Goal: Information Seeking & Learning: Learn about a topic

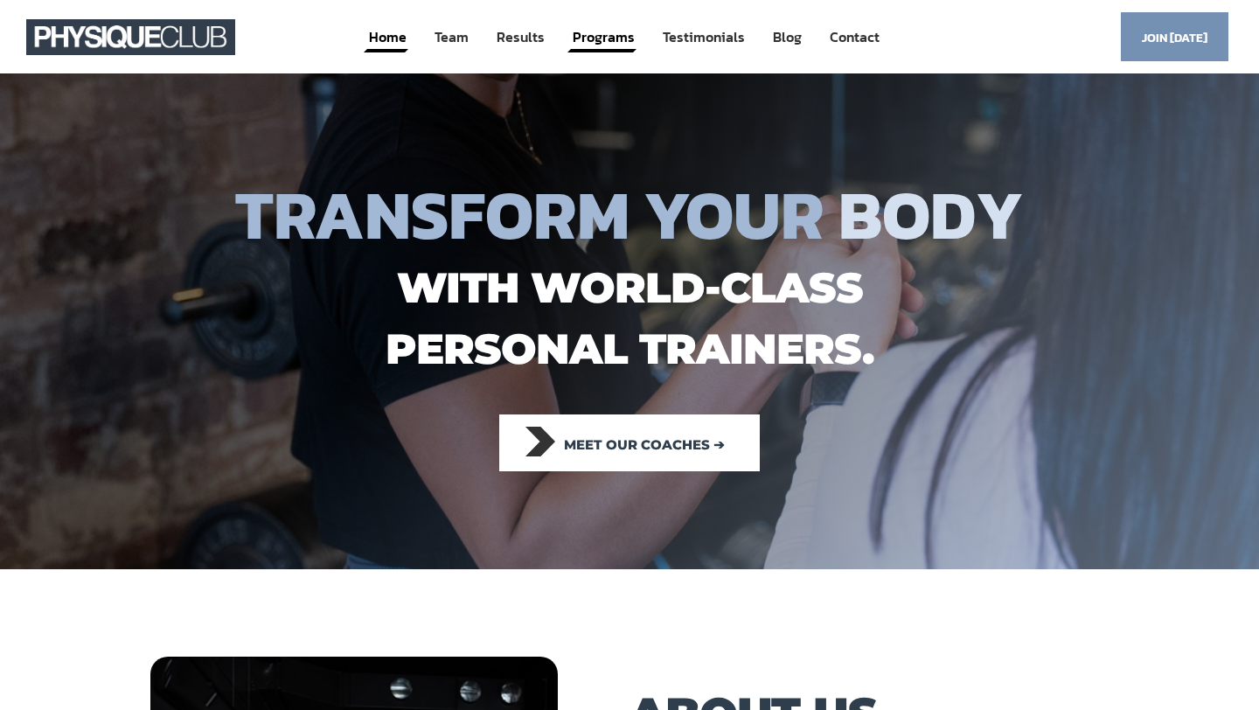
click at [610, 35] on link "Programs" at bounding box center [604, 37] width 66 height 32
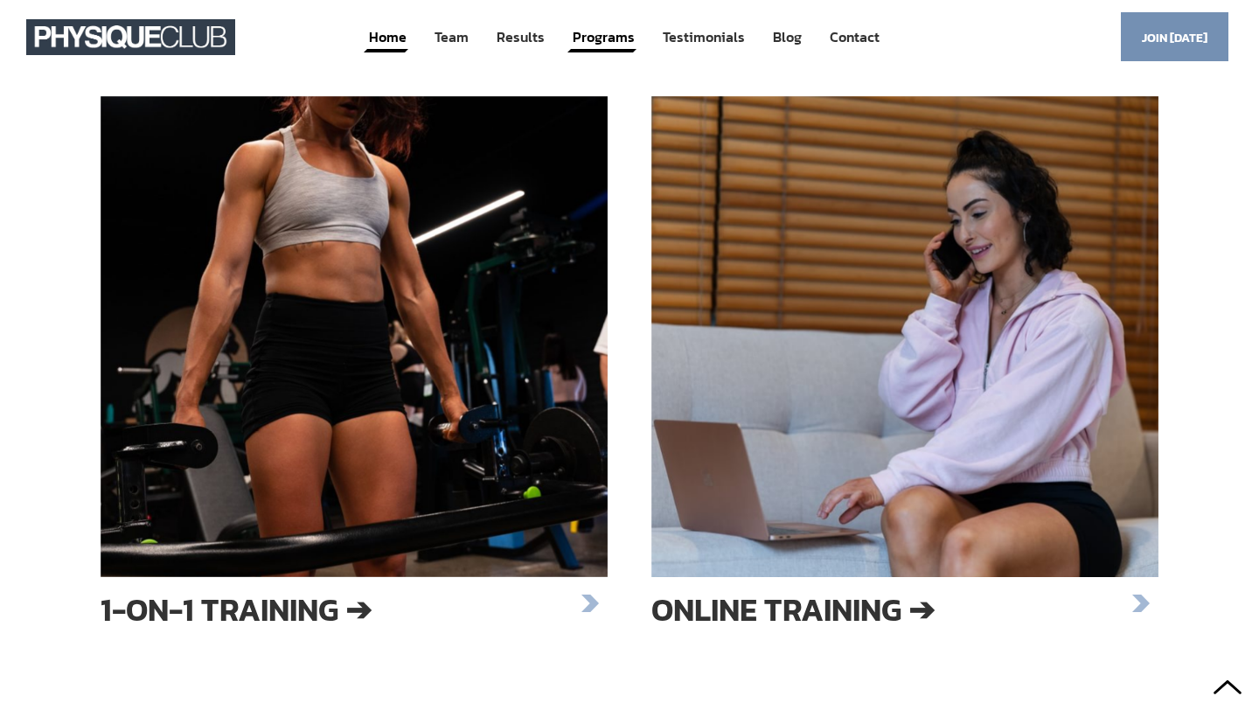
scroll to position [1891, 0]
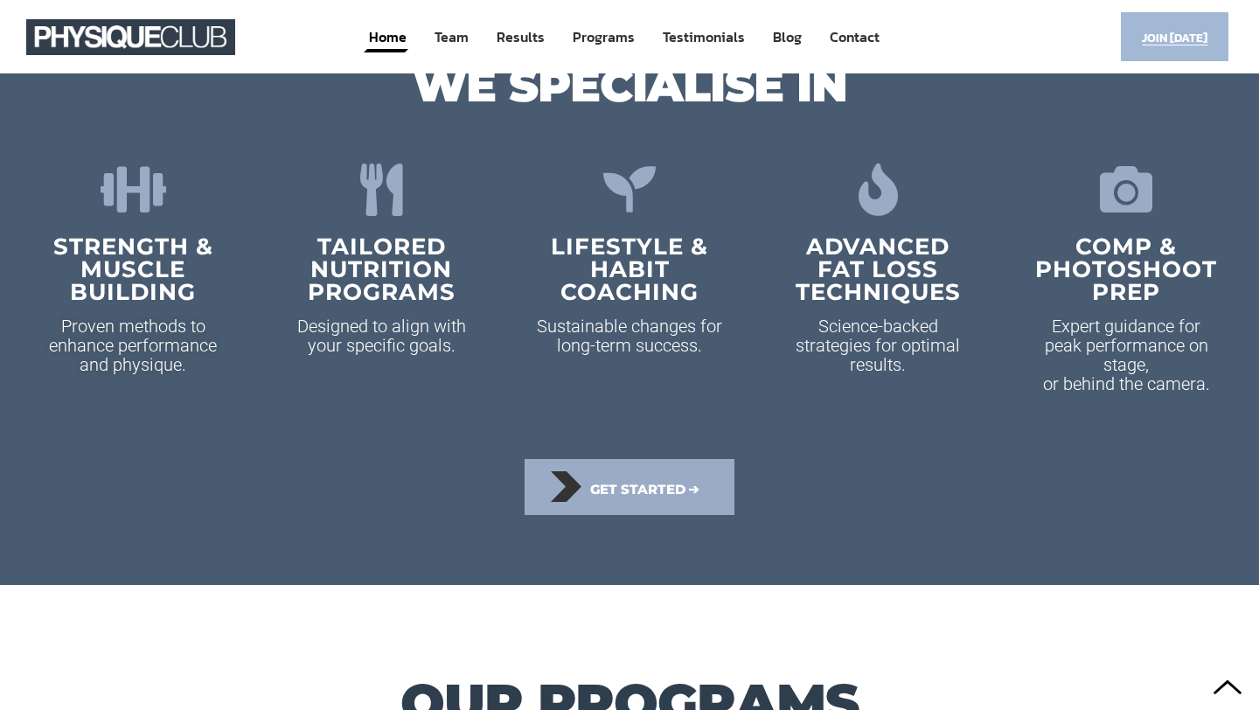
click at [1159, 33] on span "Join [DATE]" at bounding box center [1175, 38] width 66 height 34
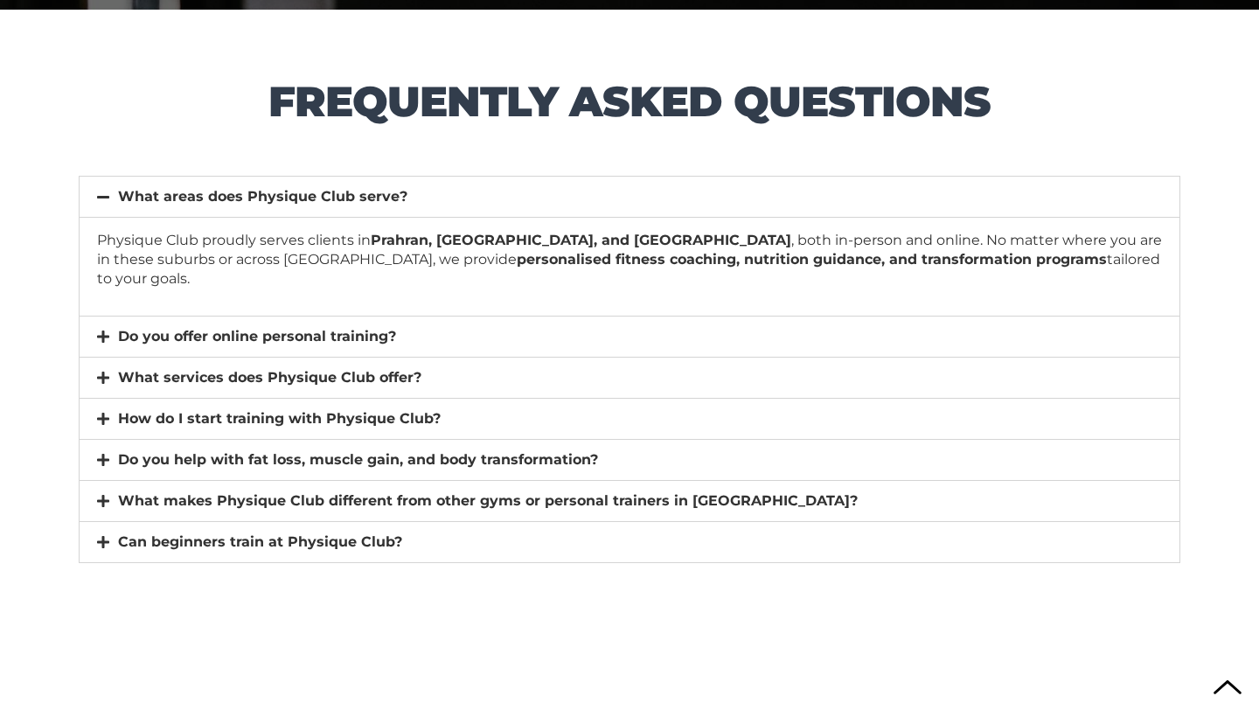
scroll to position [12227, 0]
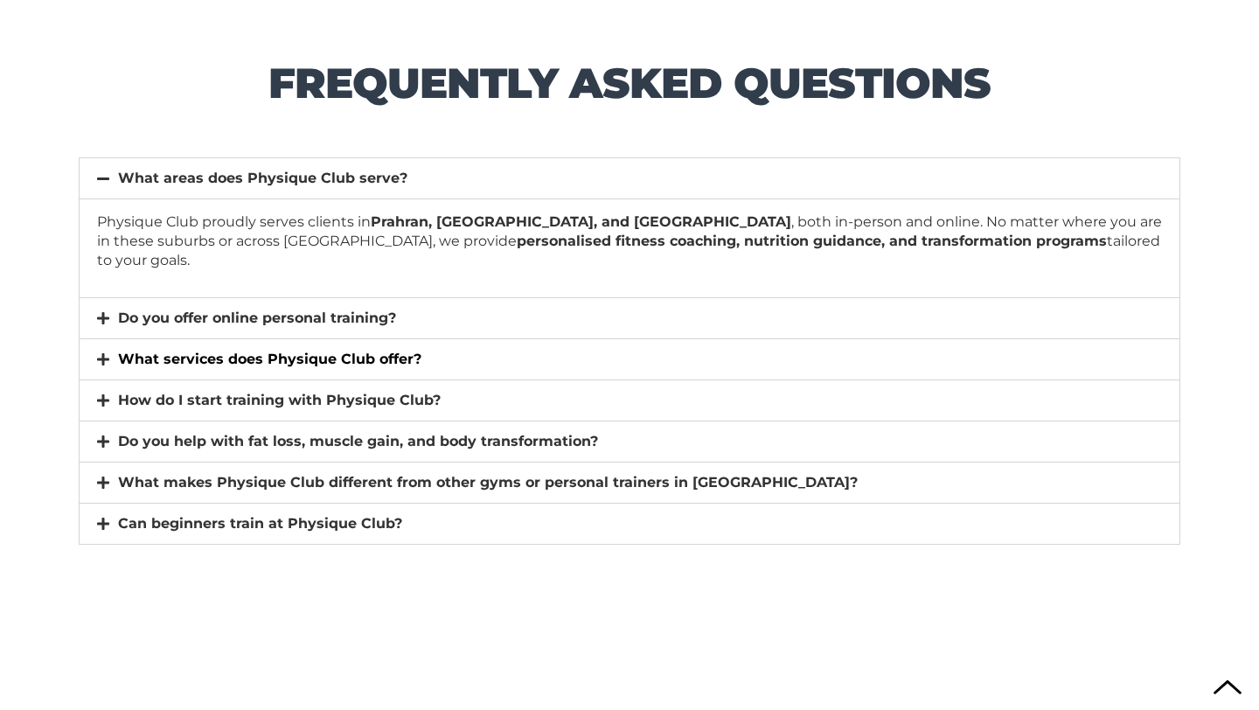
click at [417, 351] on link "What services does Physique Club offer?" at bounding box center [269, 359] width 303 height 17
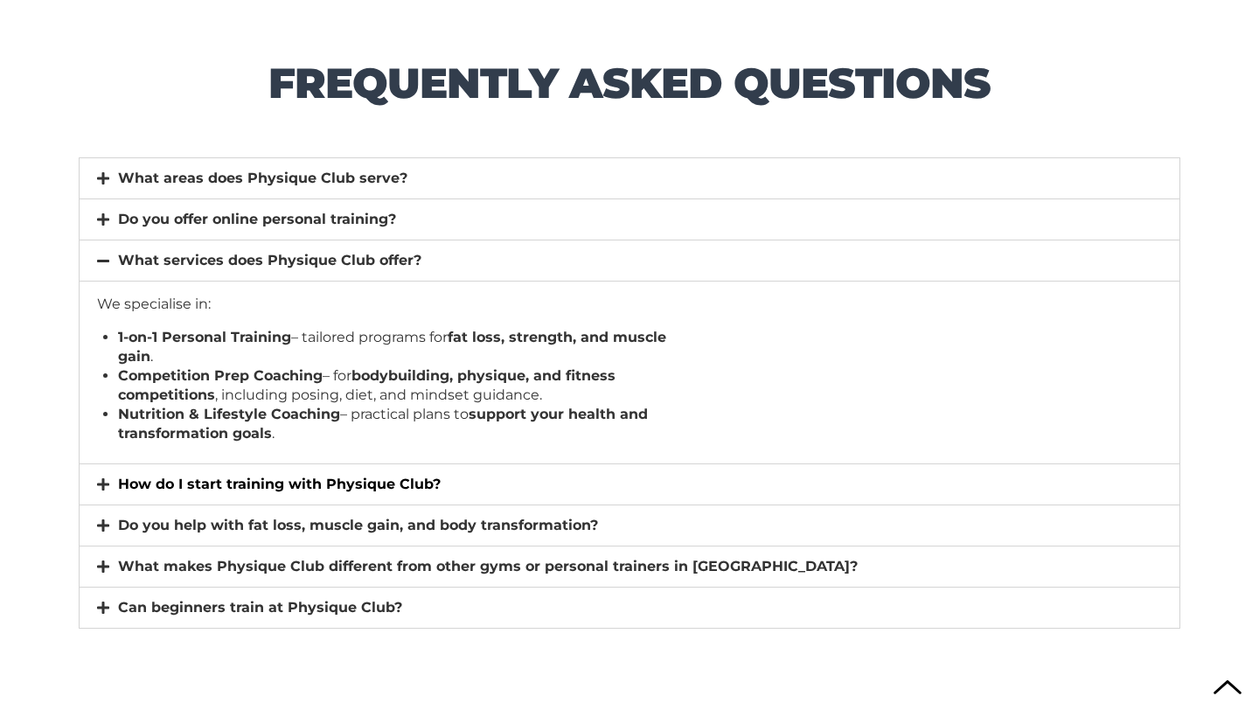
click at [385, 477] on link "How do I start training with Physique Club?" at bounding box center [279, 484] width 323 height 17
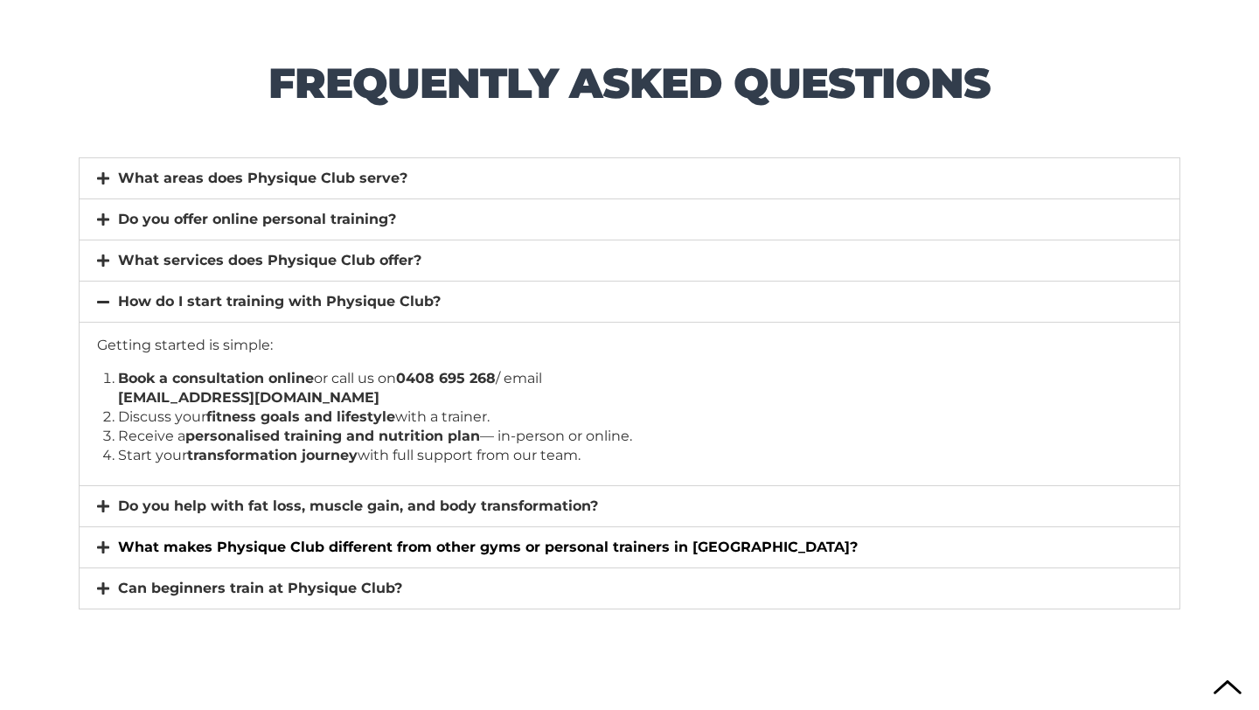
click at [447, 549] on link "What makes Physique Club different from other gyms or personal trainers in [GEO…" at bounding box center [488, 546] width 740 height 17
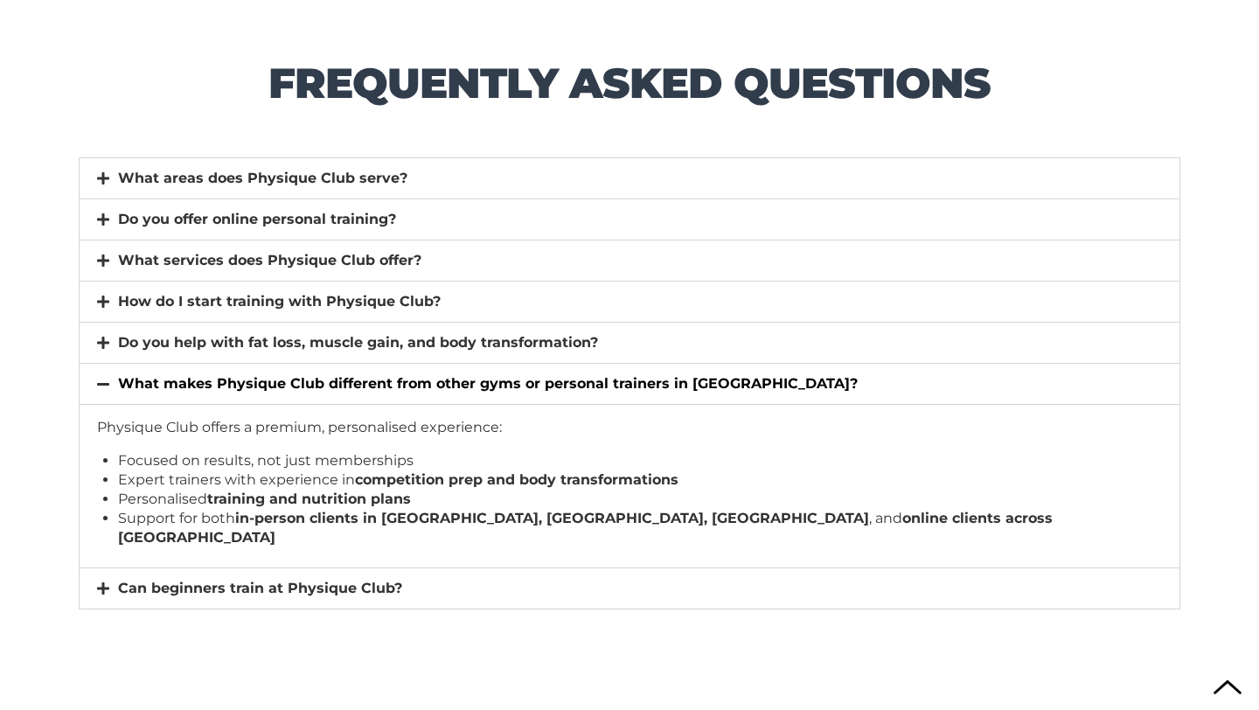
click at [447, 568] on div "Can beginners train at Physique Club?" at bounding box center [630, 588] width 1100 height 40
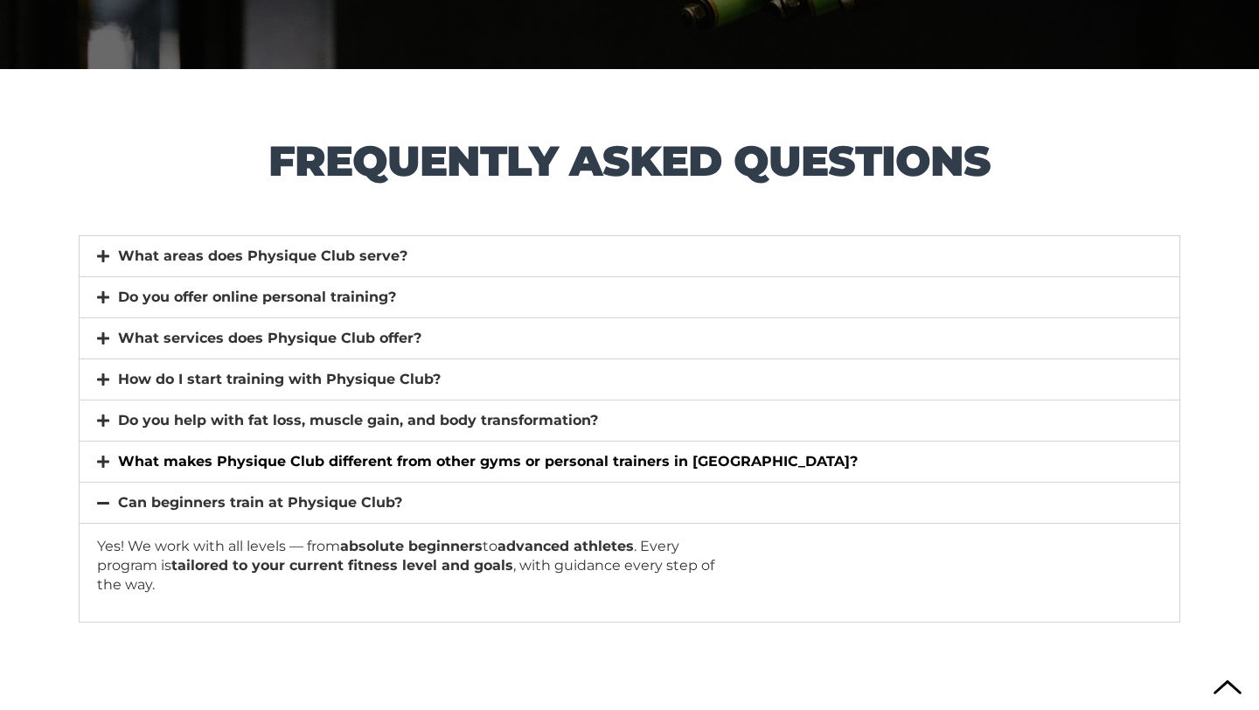
scroll to position [12146, 0]
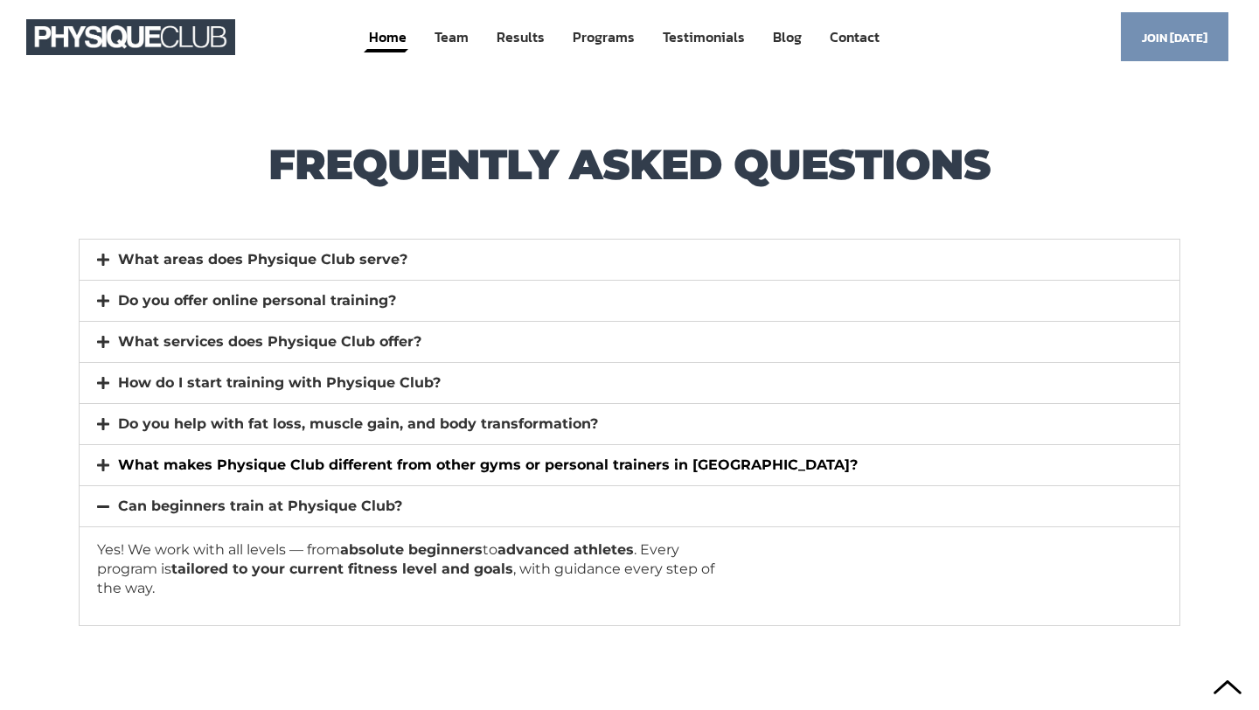
click at [368, 463] on link "What makes Physique Club different from other gyms or personal trainers in [GEO…" at bounding box center [488, 464] width 740 height 17
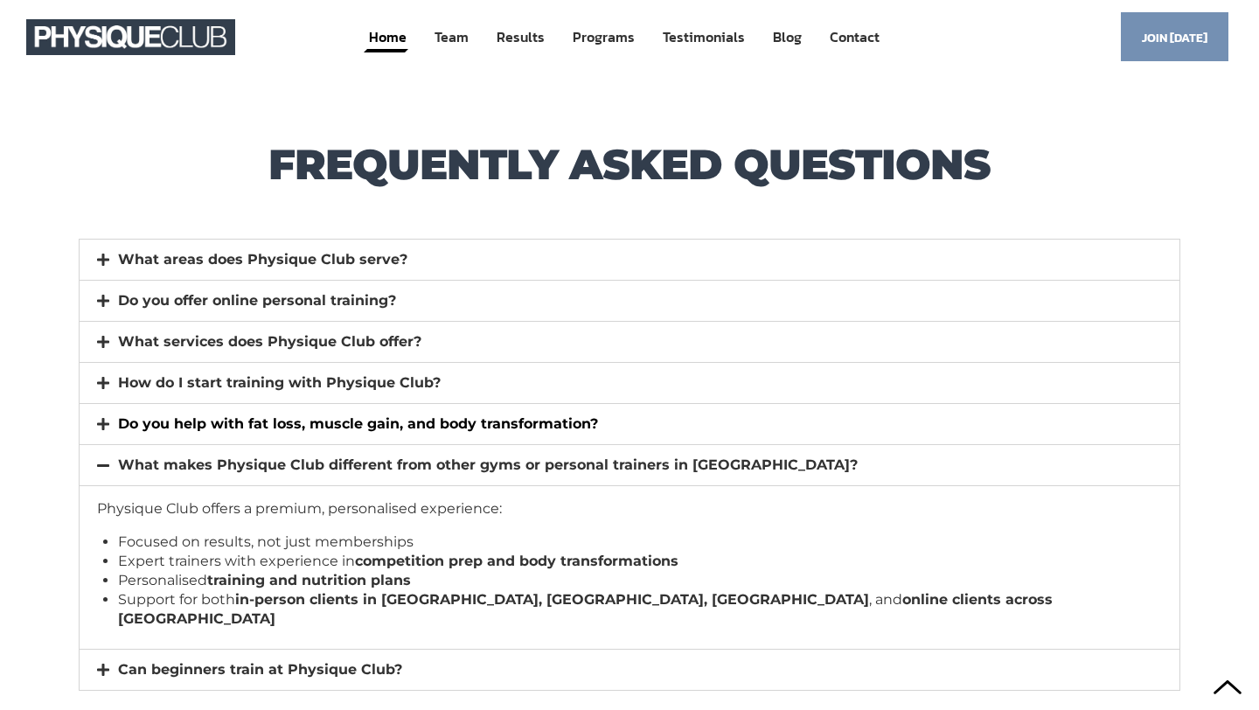
click at [345, 429] on link "Do you help with fat loss, muscle gain, and body transformation?" at bounding box center [358, 423] width 480 height 17
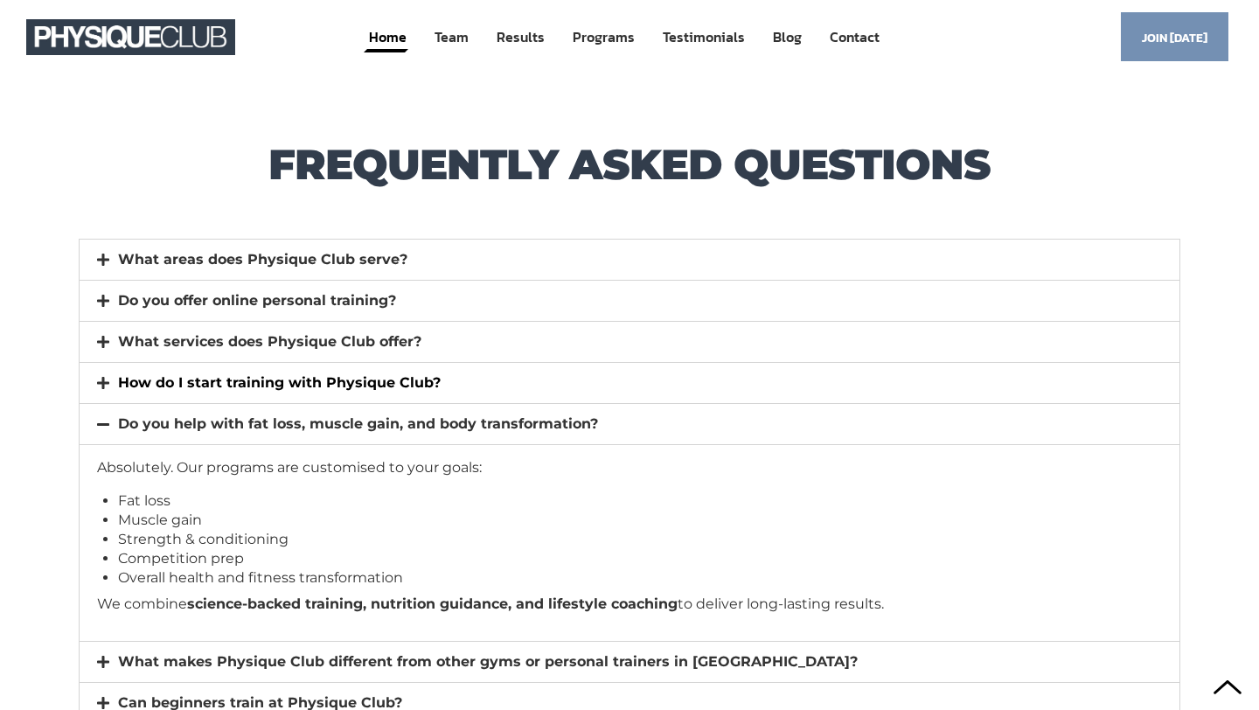
click at [330, 384] on link "How do I start training with Physique Club?" at bounding box center [279, 382] width 323 height 17
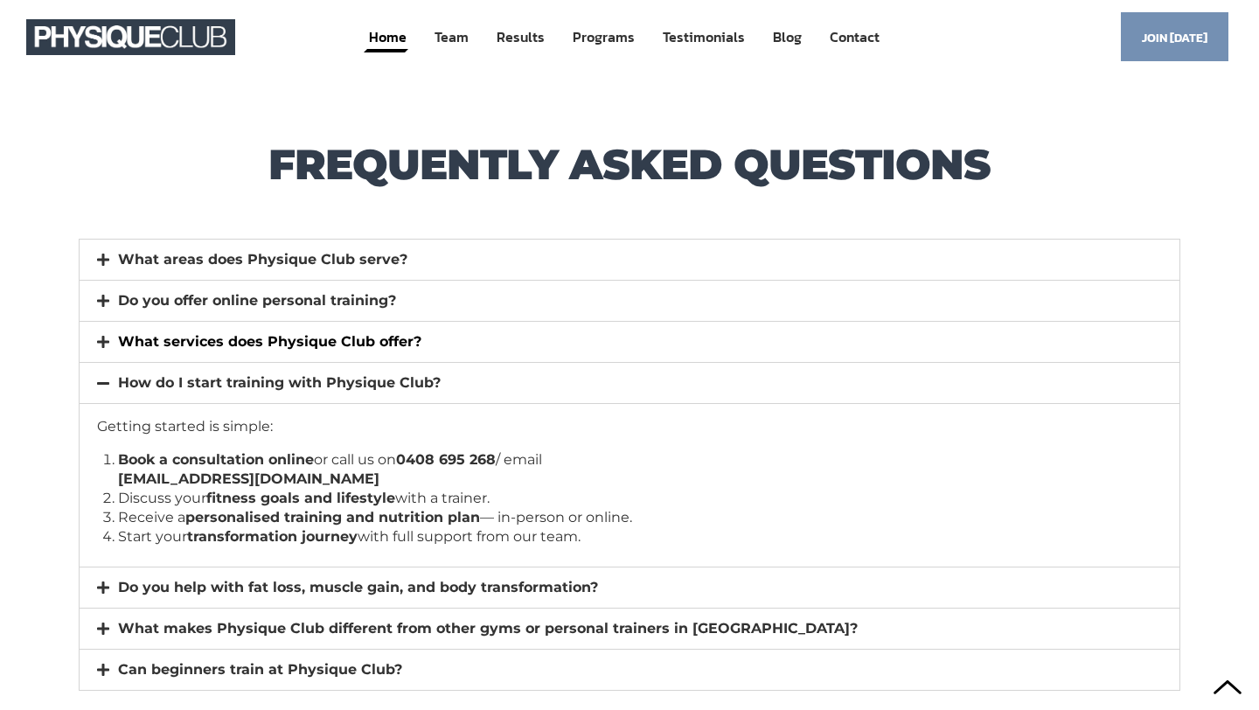
click at [329, 344] on link "What services does Physique Club offer?" at bounding box center [269, 341] width 303 height 17
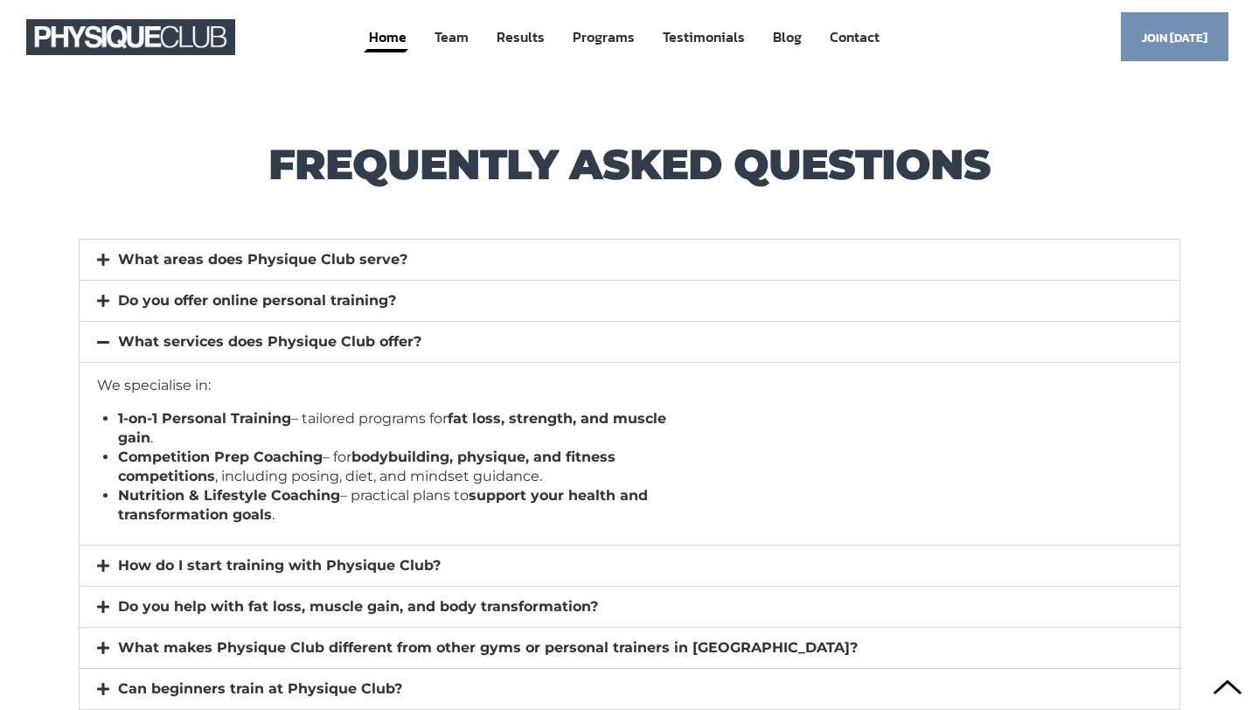
click at [336, 316] on div "Do you offer online personal training?" at bounding box center [630, 301] width 1100 height 40
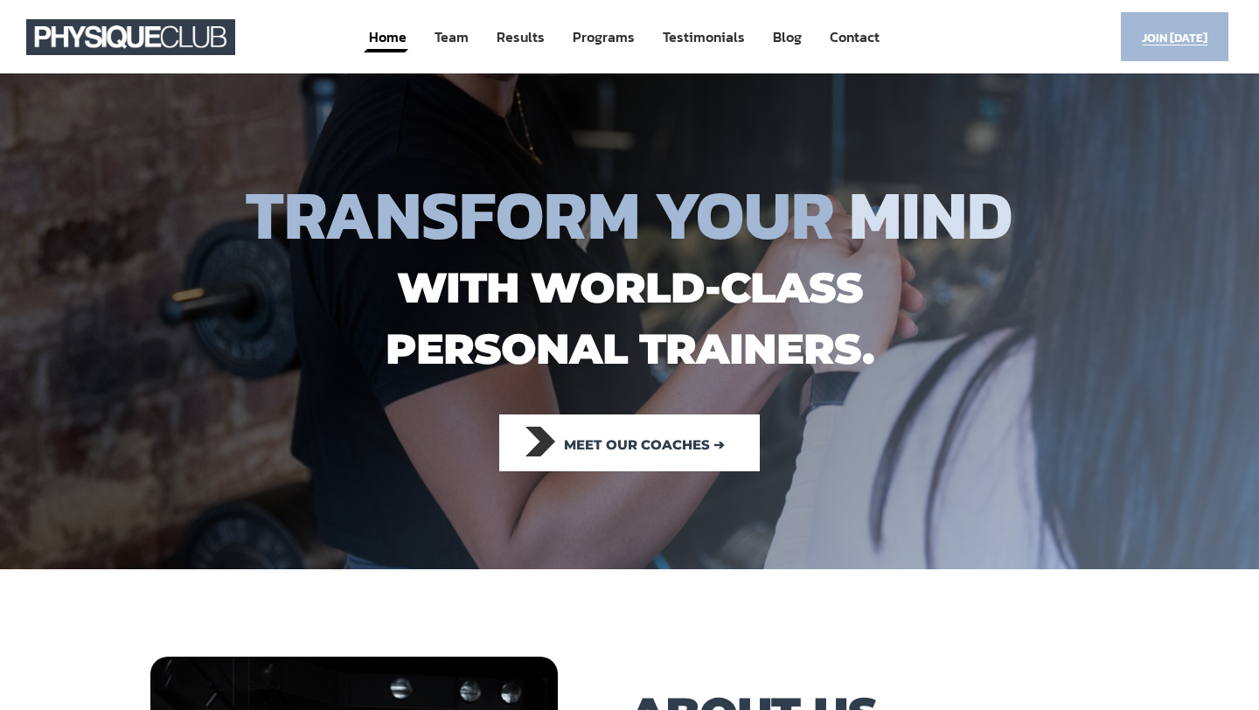
click at [1188, 29] on span "Join [DATE]" at bounding box center [1175, 38] width 66 height 34
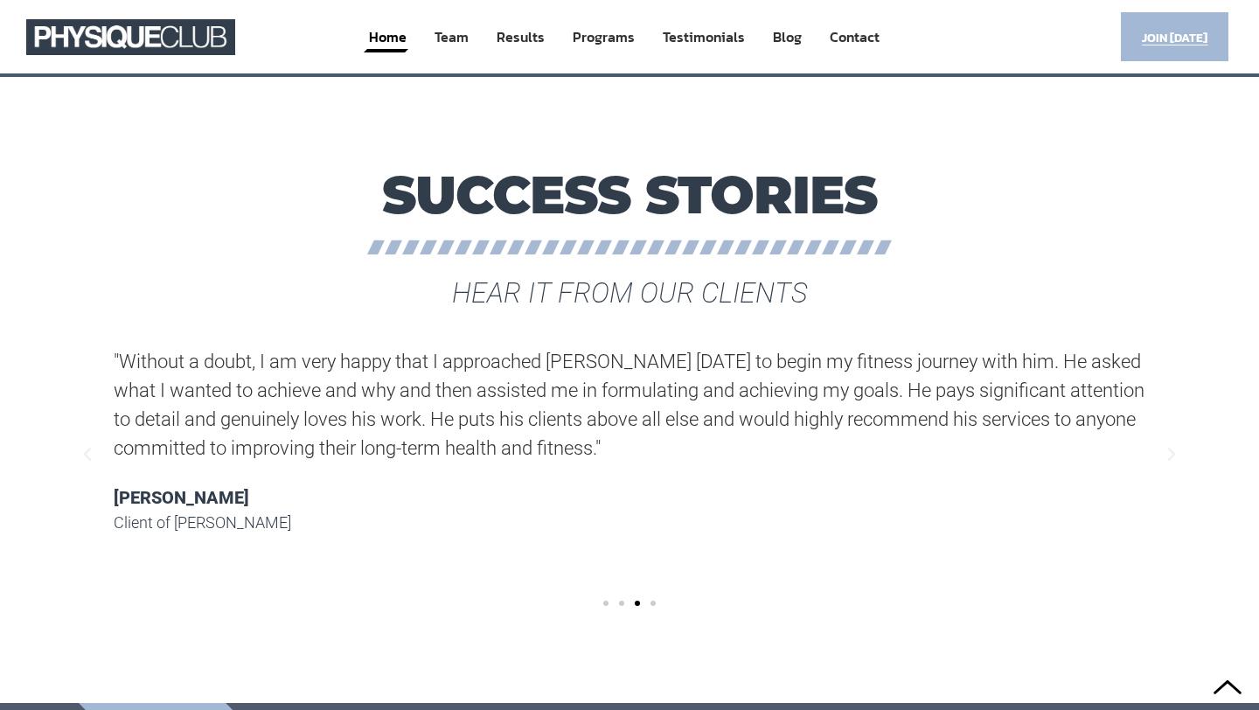
scroll to position [10477, 0]
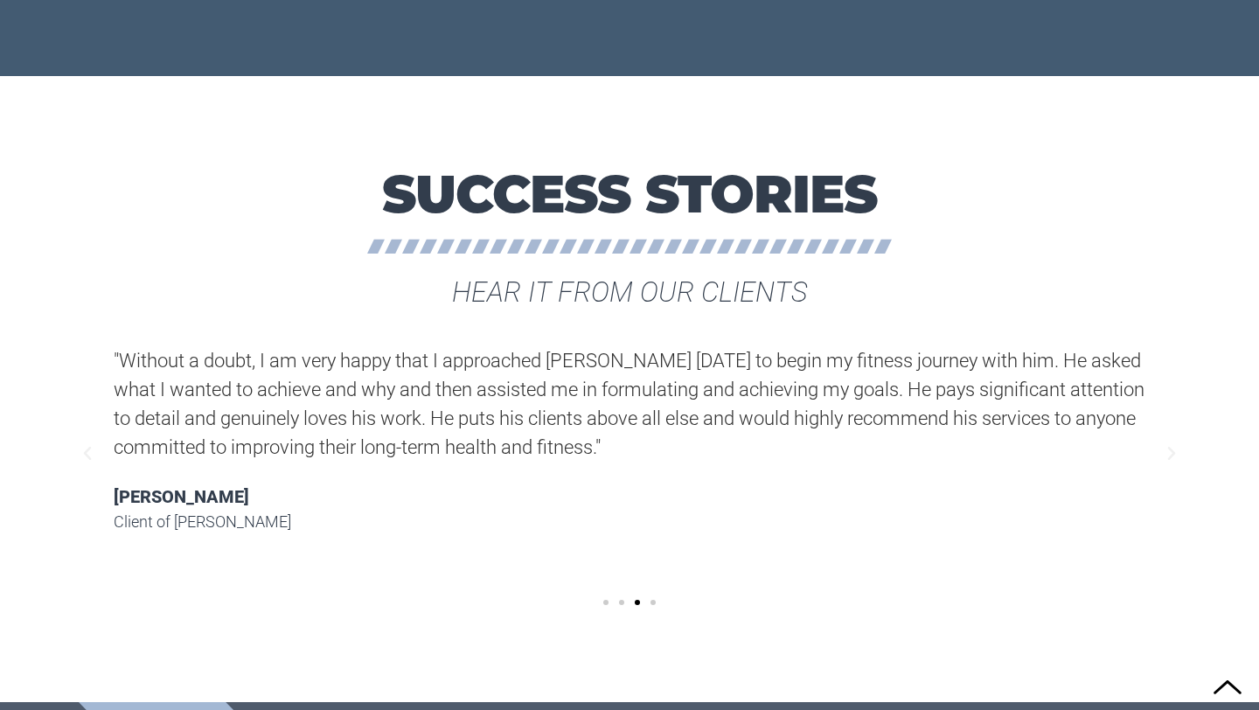
click at [652, 605] on div at bounding box center [629, 600] width 1101 height 19
click at [652, 604] on div at bounding box center [629, 600] width 1101 height 19
click at [652, 603] on span "Go to slide 4" at bounding box center [652, 602] width 5 height 5
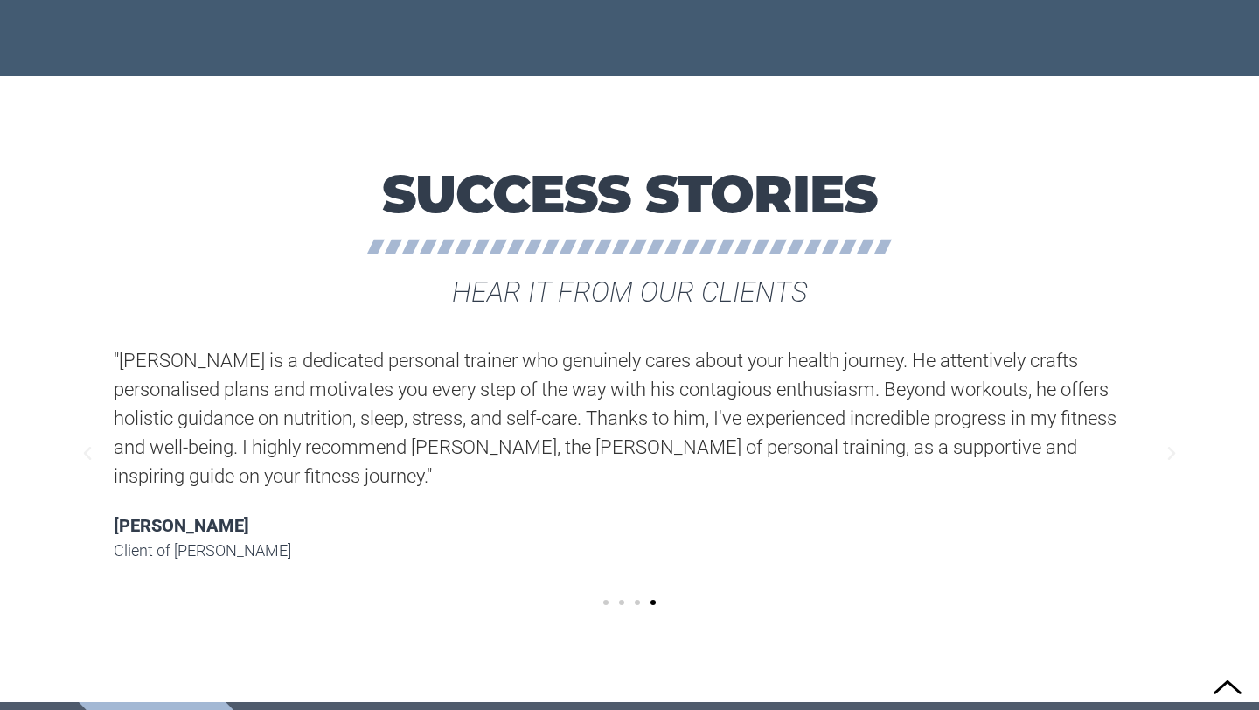
click at [606, 603] on span "Go to slide 1" at bounding box center [605, 602] width 5 height 5
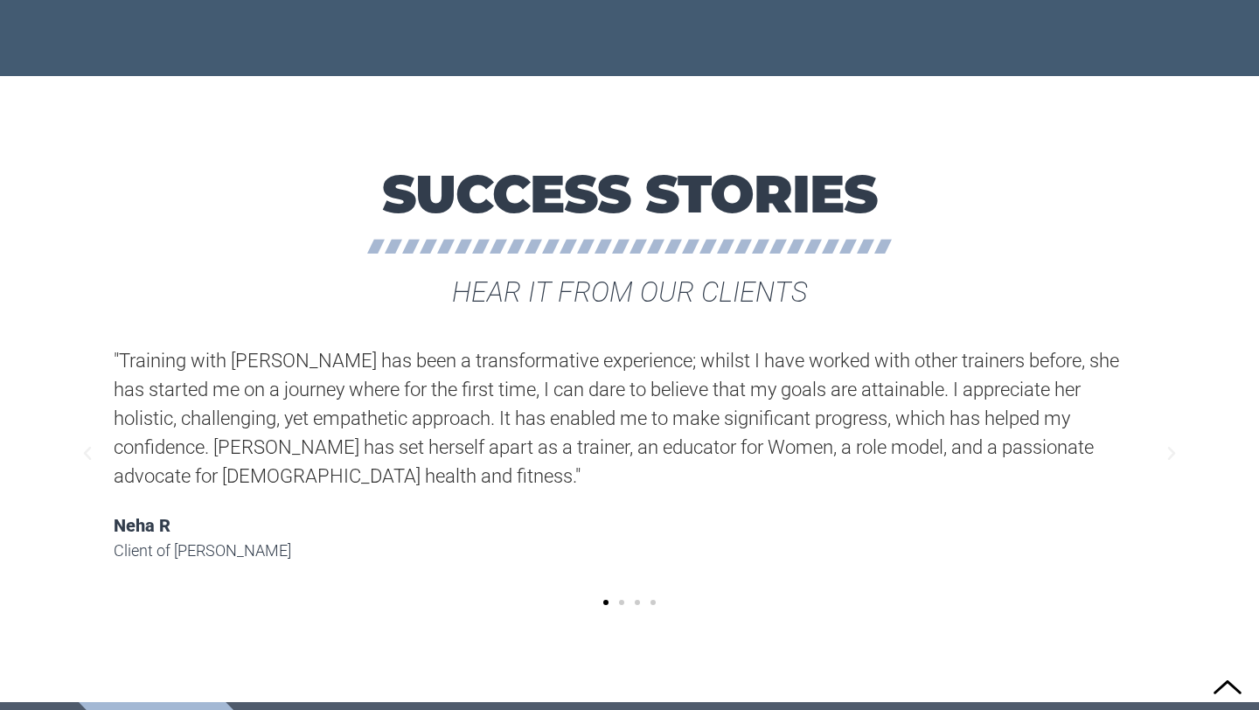
click at [622, 601] on span "Go to slide 2" at bounding box center [621, 602] width 5 height 5
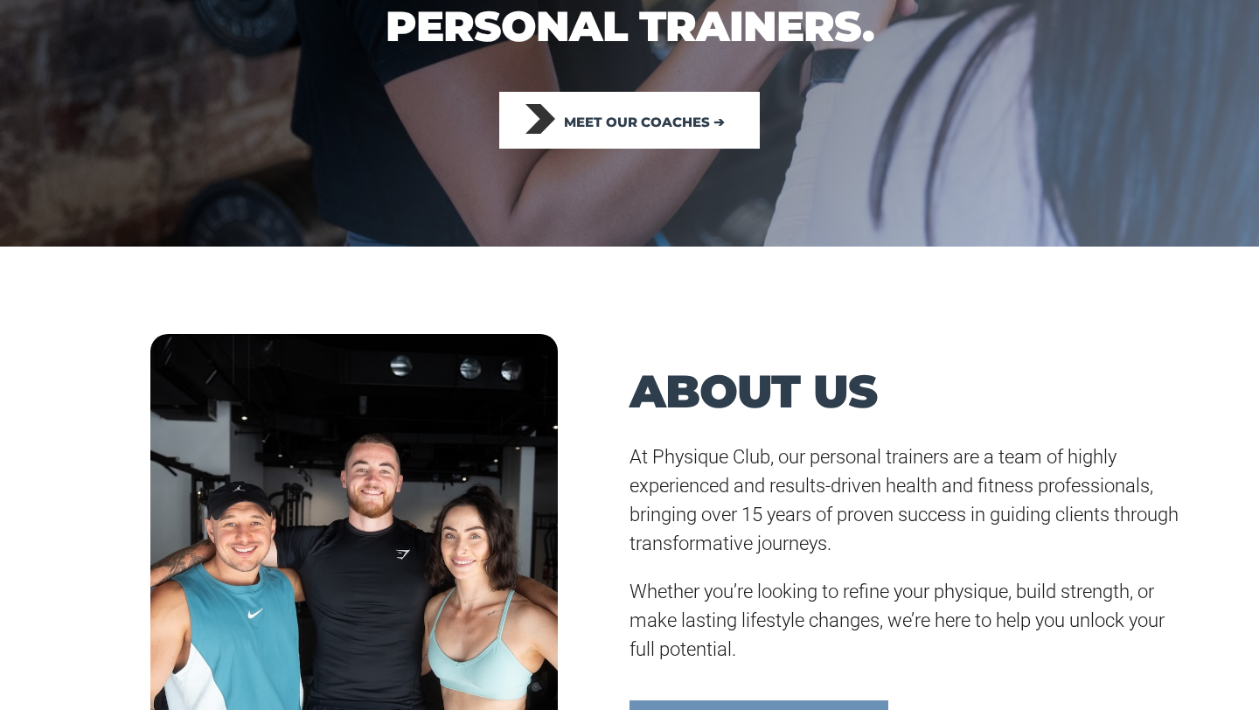
scroll to position [0, 0]
